Goal: Transaction & Acquisition: Register for event/course

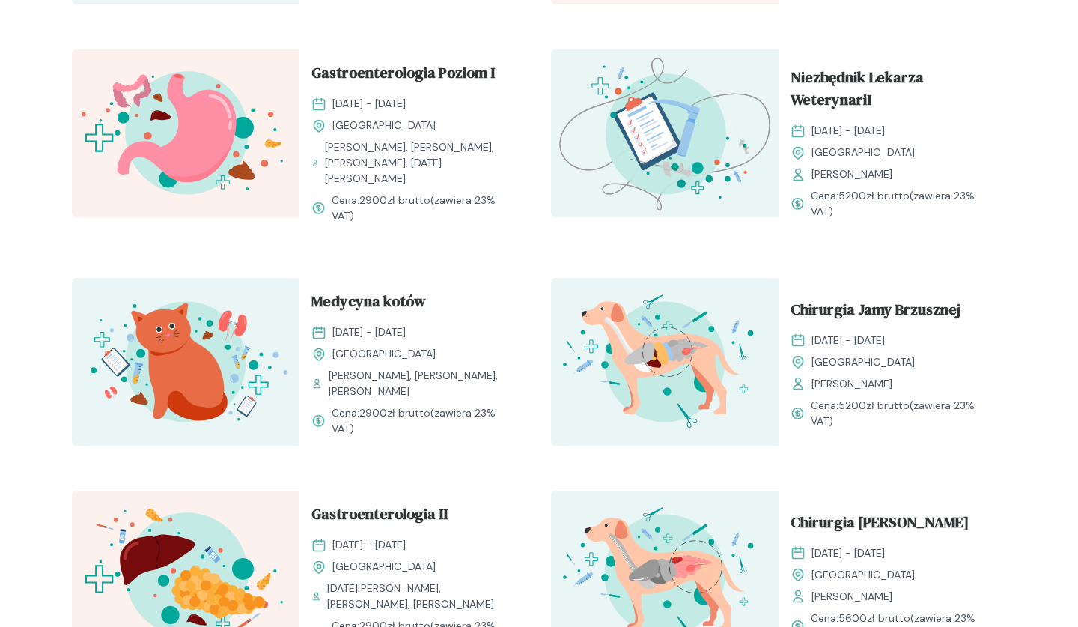
scroll to position [1145, 0]
click at [403, 77] on span "Gastroenterologia Poziom I" at bounding box center [402, 75] width 183 height 28
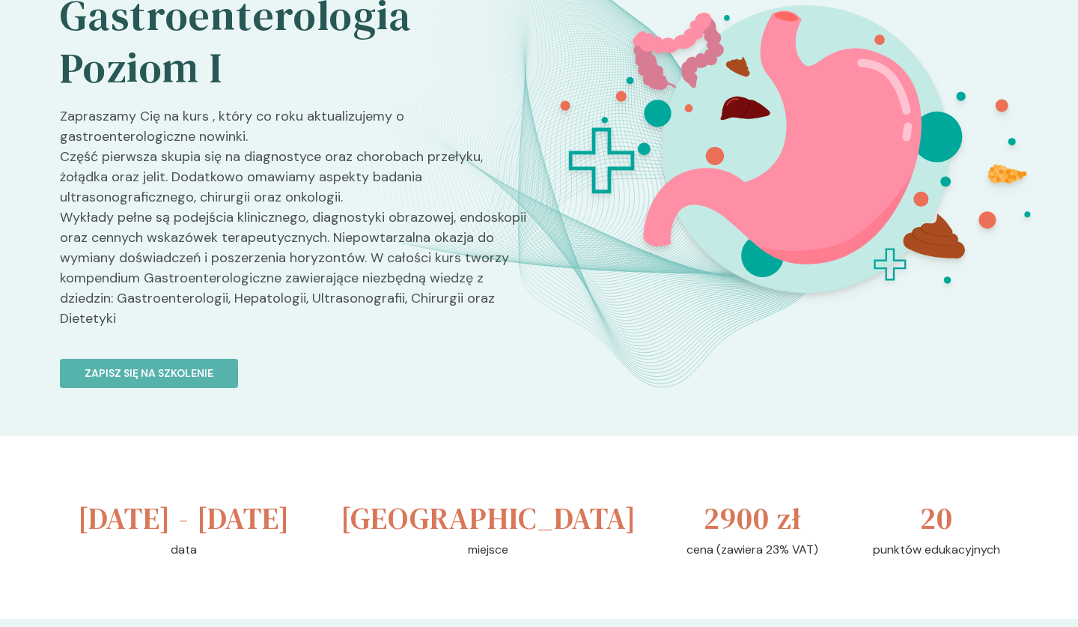
scroll to position [160, 0]
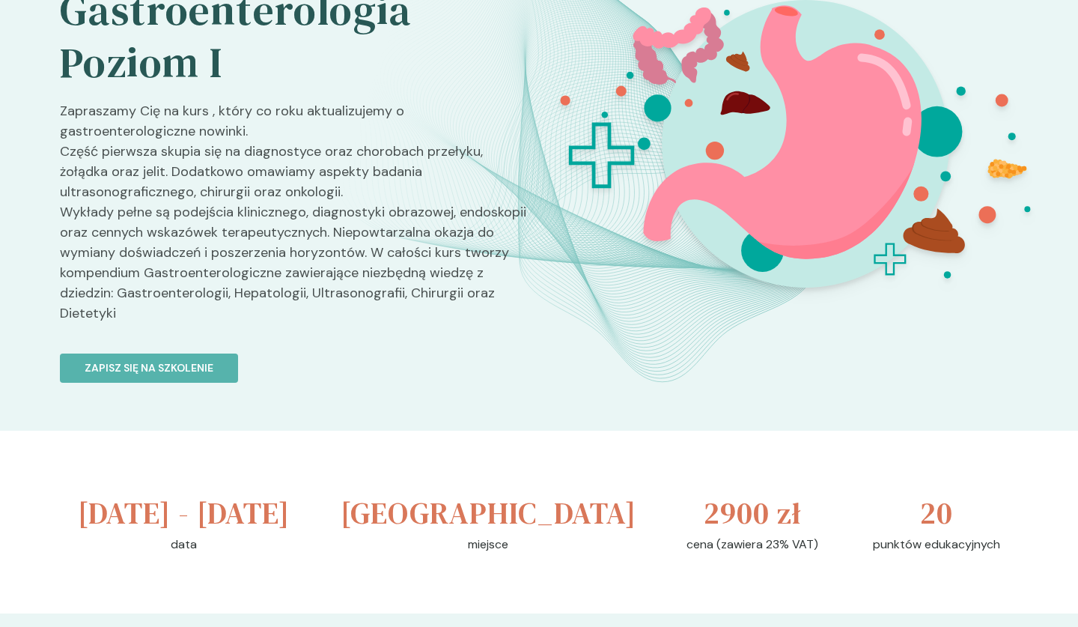
click at [403, 77] on h2 "Gastroenterologia Poziom I" at bounding box center [293, 36] width 467 height 105
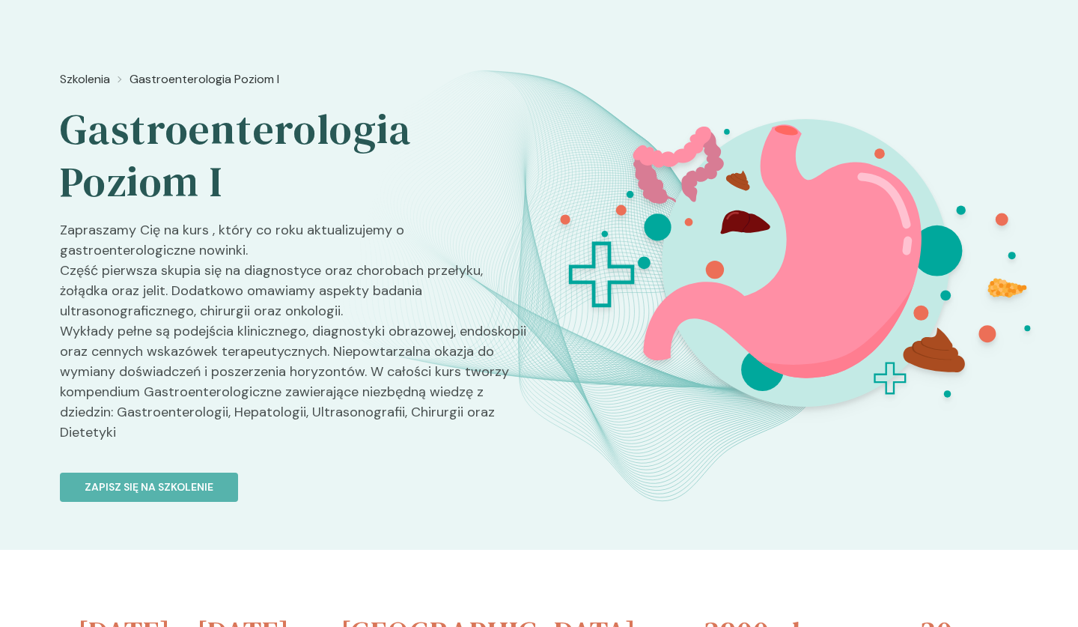
scroll to position [0, 0]
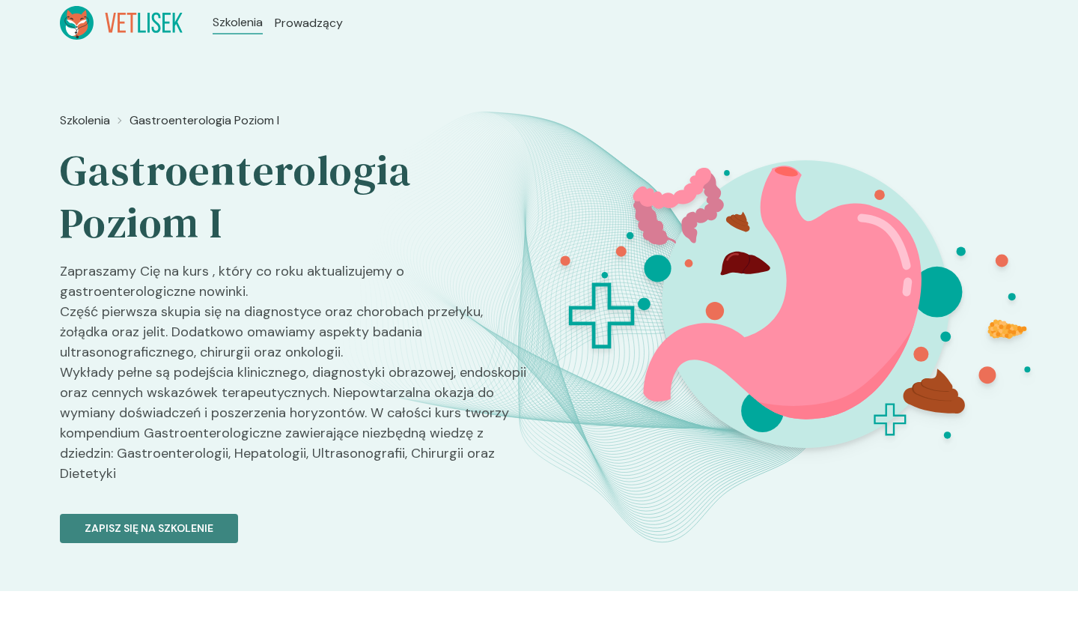
click at [102, 543] on button "Zapisz się na szkolenie" at bounding box center [149, 528] width 178 height 29
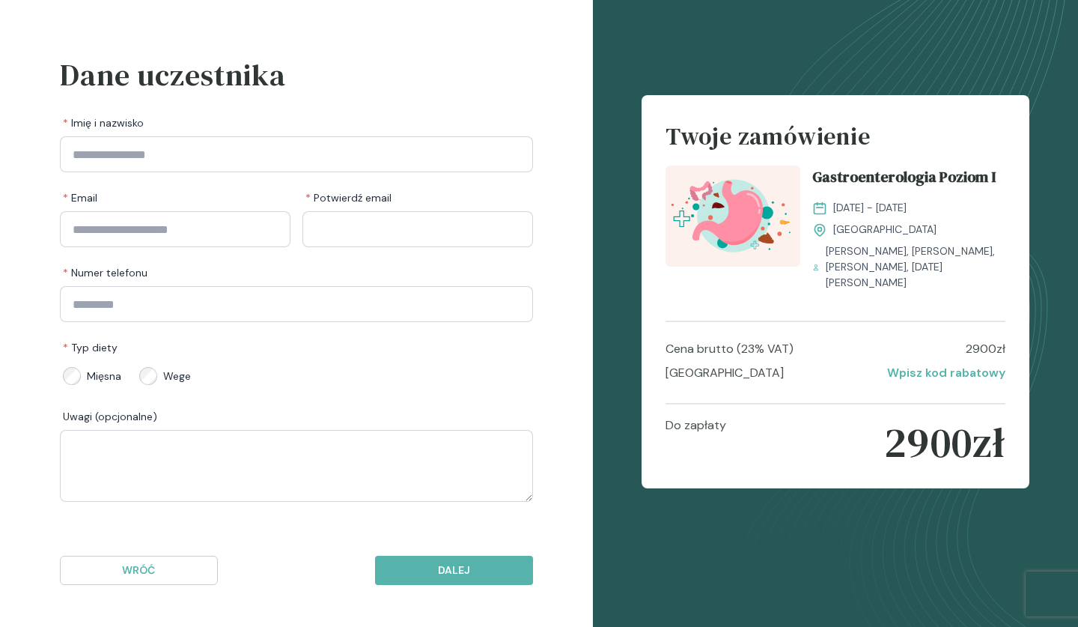
scroll to position [43, 0]
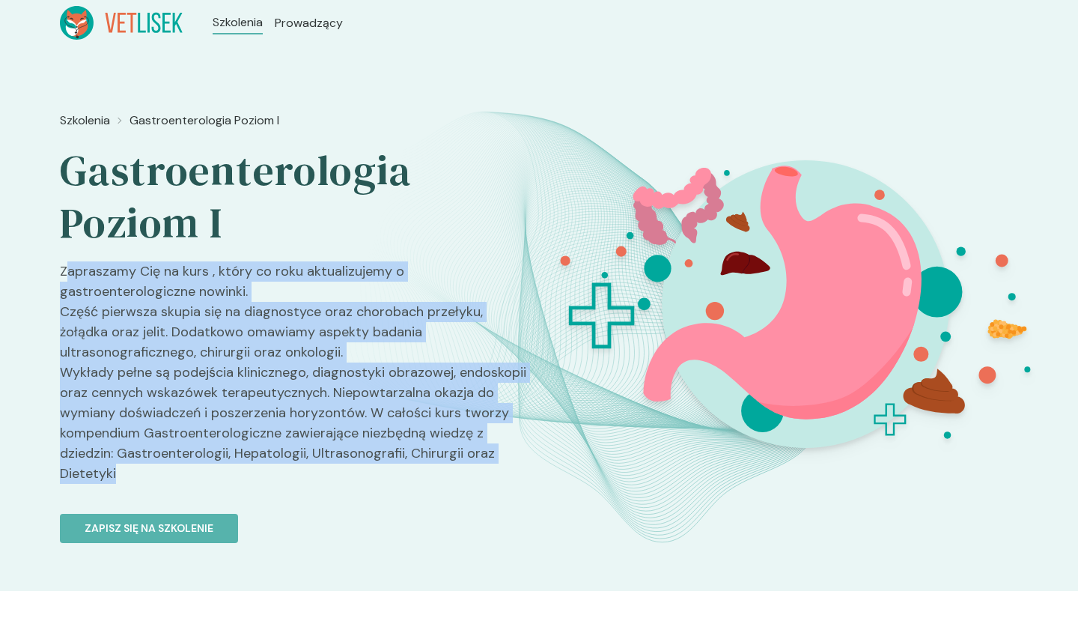
drag, startPoint x: 64, startPoint y: 271, endPoint x: 131, endPoint y: 474, distance: 213.8
click at [131, 474] on p "Zapraszamy Cię na kurs , który co roku aktualizujemy o gastroenterologiczne now…" at bounding box center [293, 378] width 467 height 234
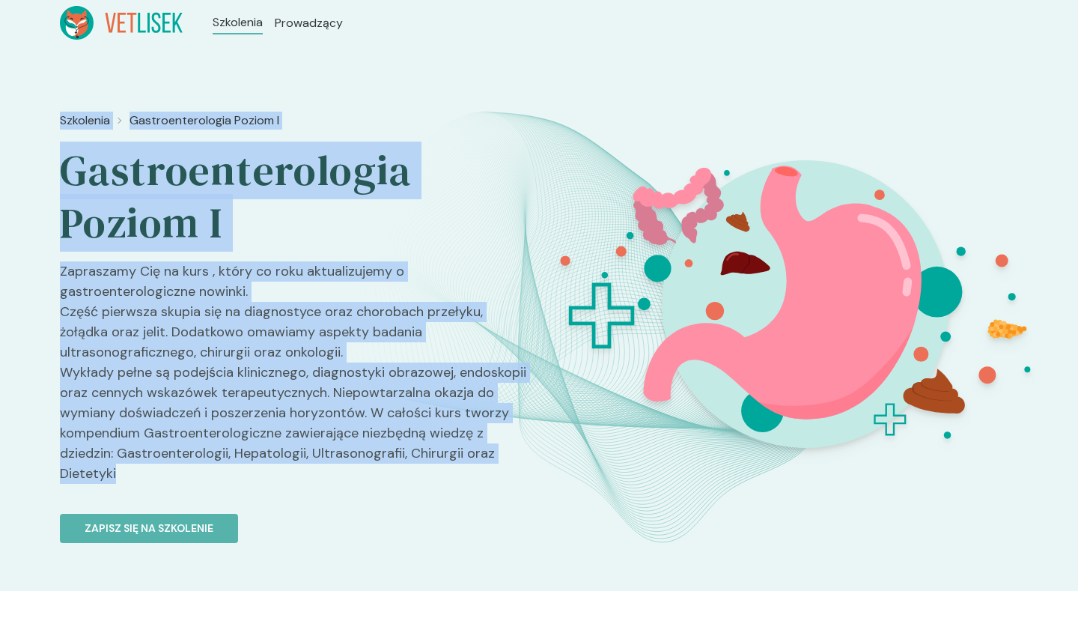
drag, startPoint x: 131, startPoint y: 474, endPoint x: 55, endPoint y: 106, distance: 376.0
click at [55, 104] on div "Szkolenia Gastroenterologia Poziom I Gastroenterologia Poziom I Zapraszamy Cię …" at bounding box center [539, 318] width 1078 height 545
click at [55, 106] on div "Szkolenia Gastroenterologia Poziom I Gastroenterologia Poziom I Zapraszamy Cię …" at bounding box center [539, 318] width 1078 height 545
drag, startPoint x: 55, startPoint y: 120, endPoint x: 144, endPoint y: 478, distance: 368.6
click at [144, 478] on div "Szkolenia Gastroenterologia Poziom I Gastroenterologia Poziom I Zapraszamy Cię …" at bounding box center [539, 318] width 1078 height 545
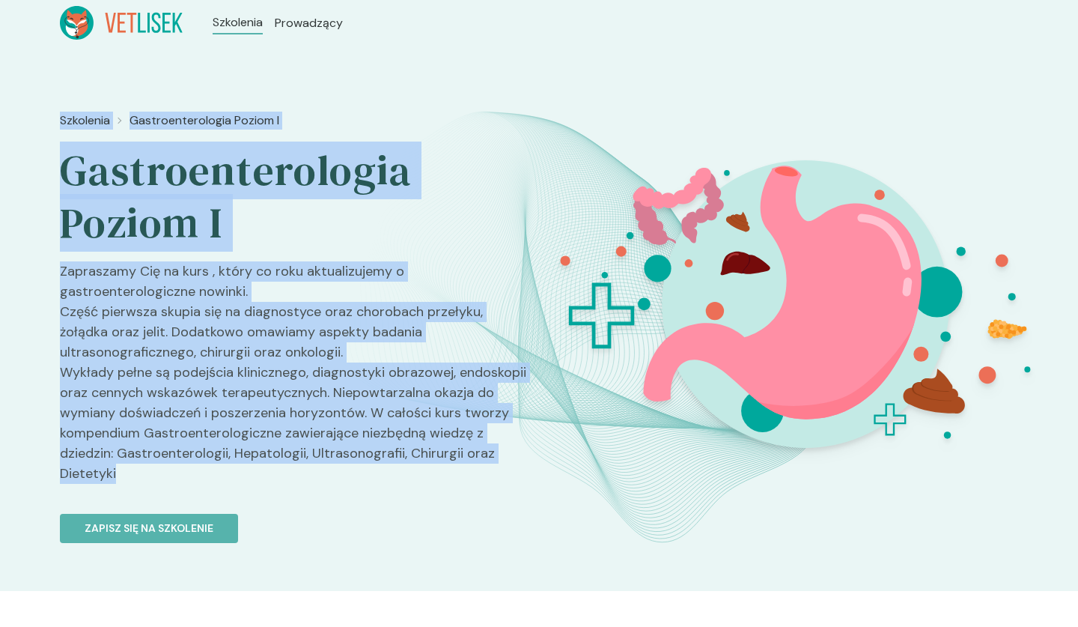
click at [144, 478] on p "Zapraszamy Cię na kurs , który co roku aktualizujemy o gastroenterologiczne now…" at bounding box center [293, 378] width 467 height 234
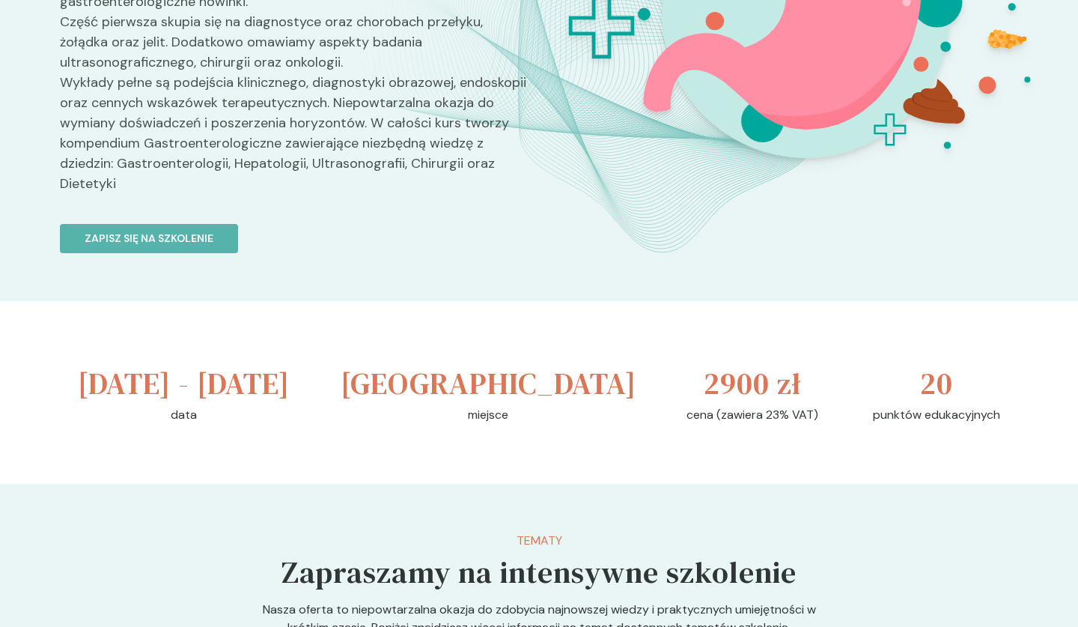
scroll to position [288, 0]
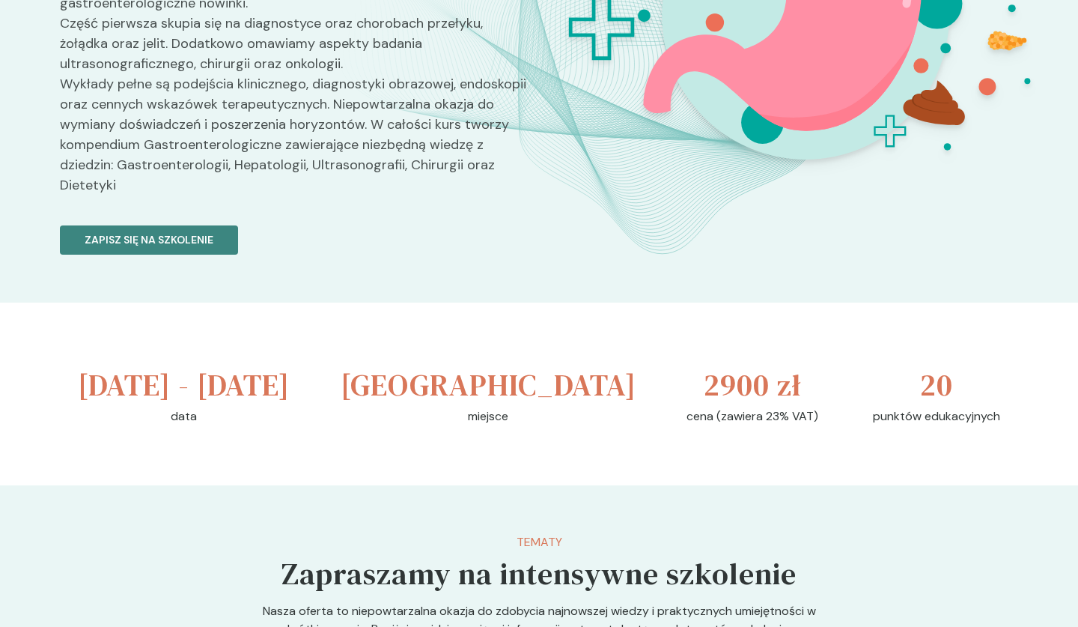
click at [181, 242] on p "Zapisz się na szkolenie" at bounding box center [149, 240] width 129 height 16
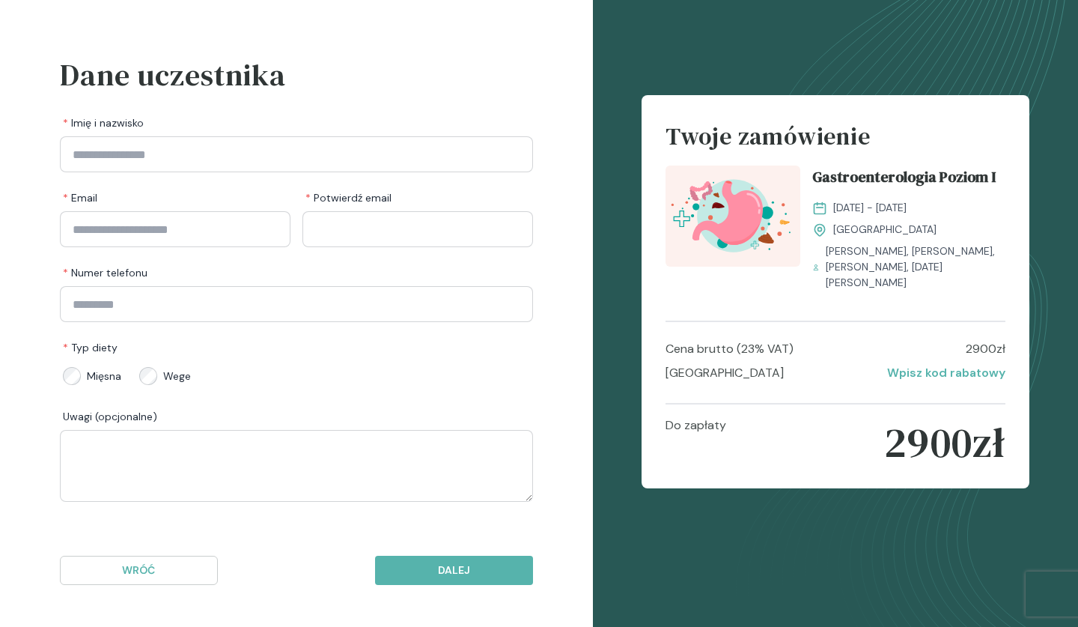
scroll to position [43, 0]
